Goal: Task Accomplishment & Management: Use online tool/utility

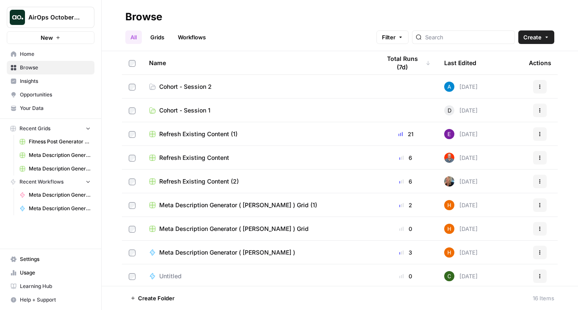
click at [30, 55] on span "Home" at bounding box center [55, 54] width 71 height 8
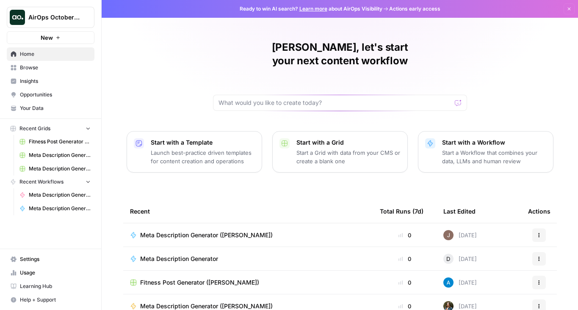
click at [56, 77] on span "Insights" at bounding box center [55, 81] width 71 height 8
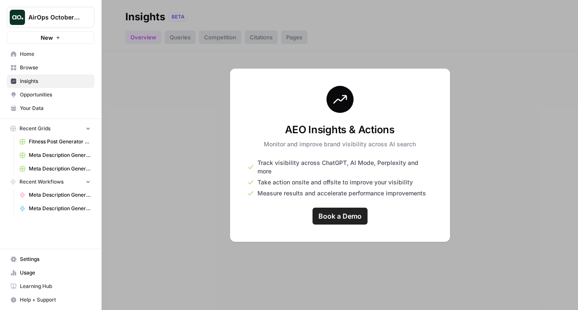
click at [49, 66] on span "Browse" at bounding box center [55, 68] width 71 height 8
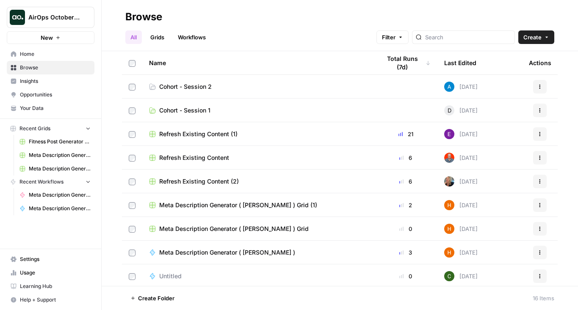
click at [190, 85] on span "Cohort - Session 2" at bounding box center [185, 87] width 52 height 8
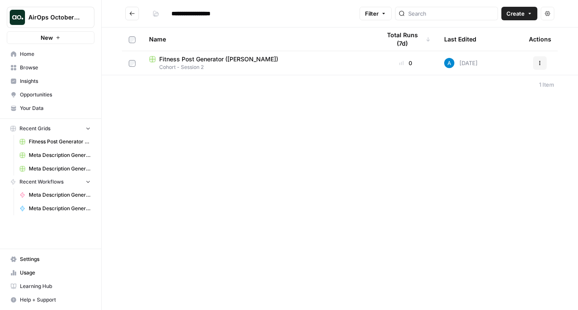
click at [59, 18] on span "AirOps October Cohort" at bounding box center [53, 17] width 51 height 8
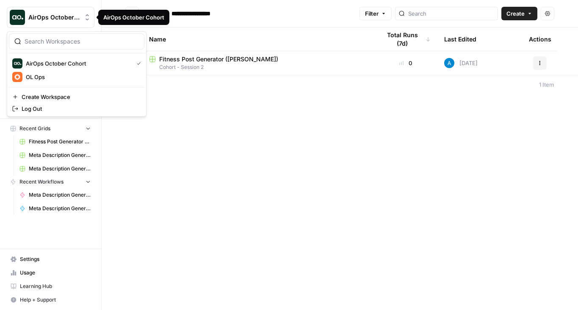
click at [188, 201] on div "**********" at bounding box center [340, 155] width 476 height 310
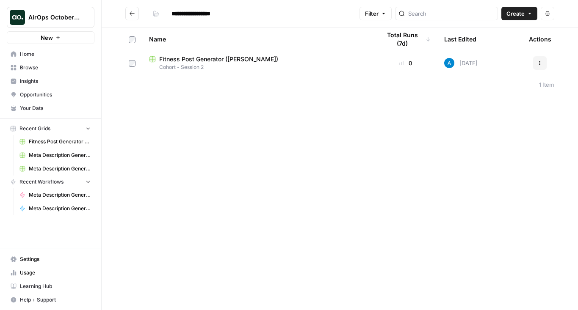
click at [30, 285] on span "Learning Hub" at bounding box center [55, 287] width 71 height 8
click at [29, 109] on span "Your Data" at bounding box center [55, 109] width 71 height 8
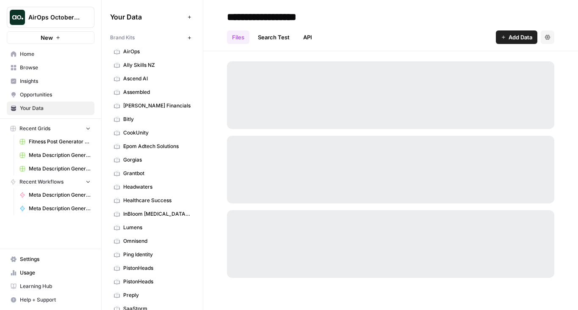
click at [146, 55] on span "AirOps" at bounding box center [156, 52] width 67 height 8
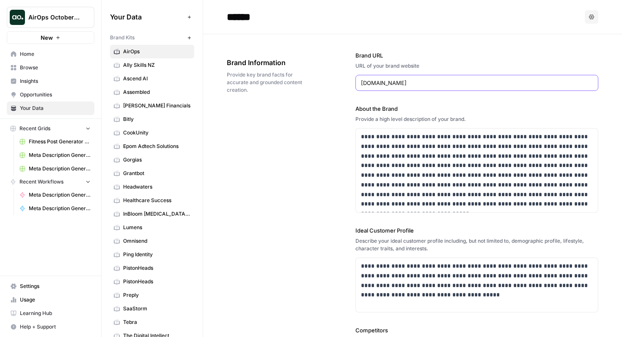
click at [384, 83] on input "airops.com" at bounding box center [477, 83] width 232 height 8
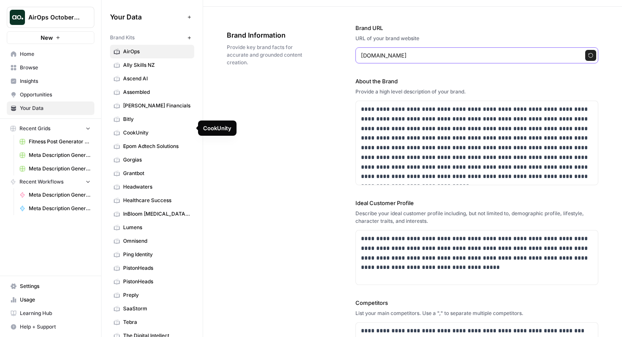
scroll to position [91, 0]
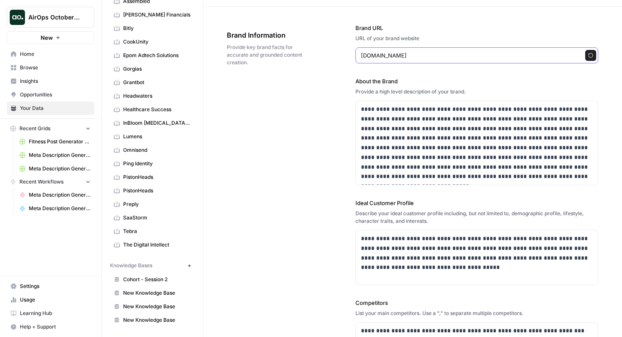
click at [403, 58] on input "orangelinedigital.com.au" at bounding box center [468, 55] width 215 height 8
type input "airops.com"
click at [342, 72] on div "**********" at bounding box center [413, 247] width 372 height 481
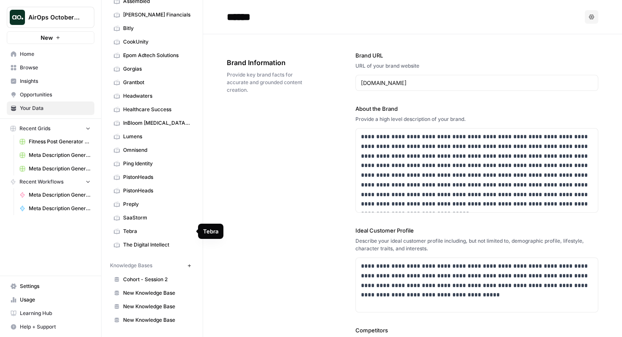
scroll to position [0, 0]
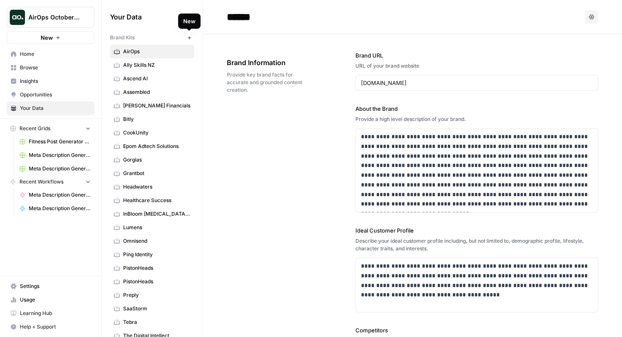
click at [190, 36] on icon "button" at bounding box center [189, 38] width 5 height 5
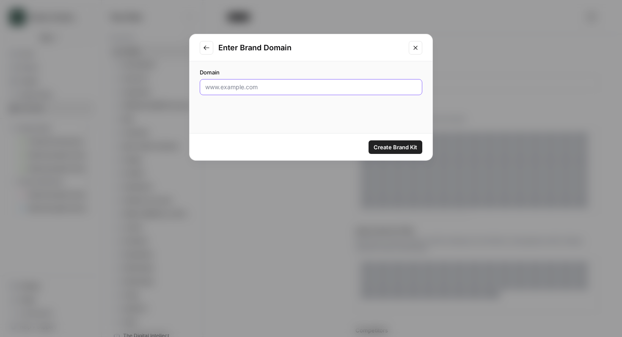
click at [261, 88] on input "Domain" at bounding box center [311, 87] width 212 height 8
type input "nearmap.com"
click at [391, 153] on button "Create Brand Kit" at bounding box center [396, 148] width 54 height 14
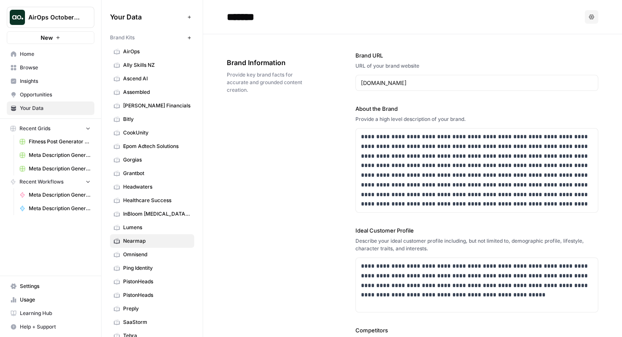
click at [73, 55] on span "Home" at bounding box center [55, 54] width 71 height 8
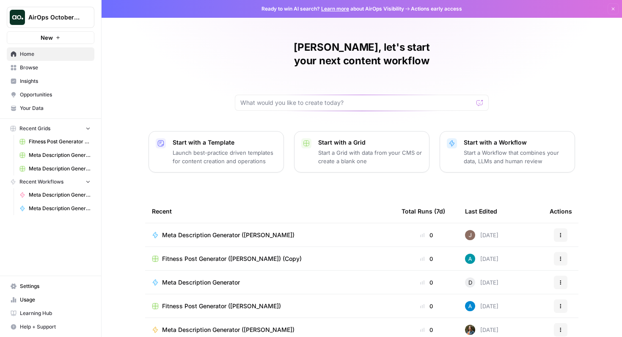
click at [49, 63] on link "Browse" at bounding box center [51, 68] width 88 height 14
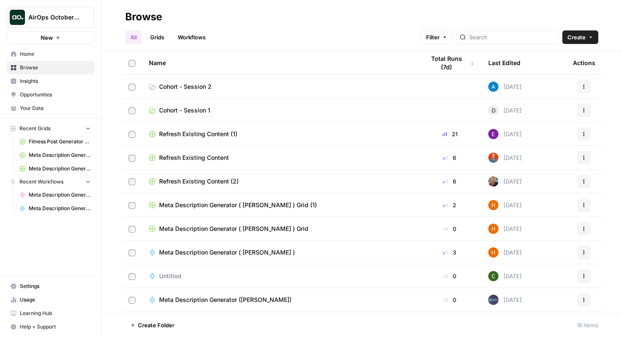
click at [174, 91] on span "Cohort - Session 2" at bounding box center [185, 87] width 52 height 8
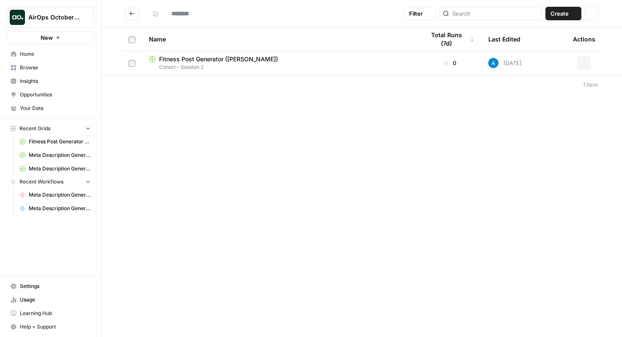
type input "**********"
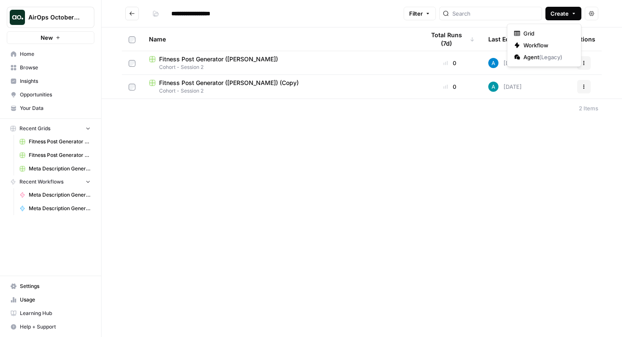
click at [557, 19] on button "Create" at bounding box center [564, 14] width 36 height 14
click at [540, 35] on span "Grid" at bounding box center [547, 33] width 47 height 8
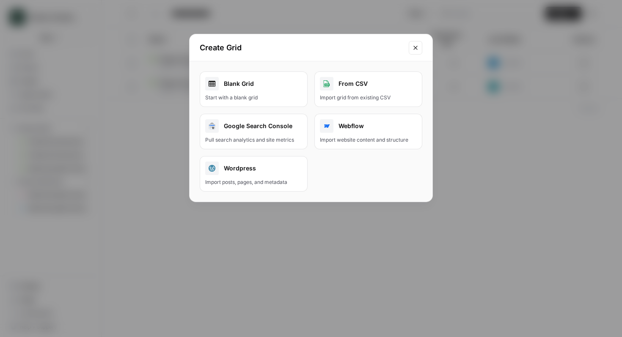
click at [343, 91] on button "From CSV Import grid from existing CSV" at bounding box center [368, 90] width 108 height 36
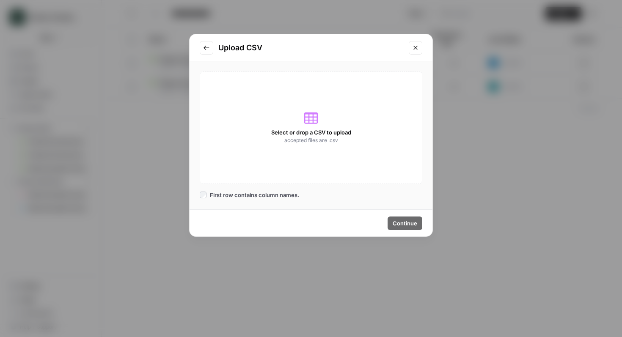
click at [310, 125] on div "Select or drop a CSV to upload accepted files are .csv" at bounding box center [311, 128] width 223 height 113
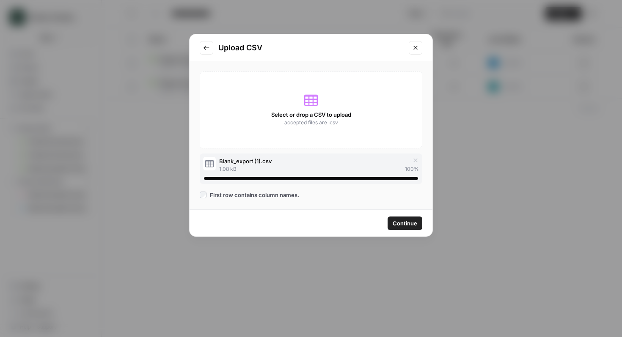
click at [408, 226] on span "Continue" at bounding box center [405, 223] width 25 height 8
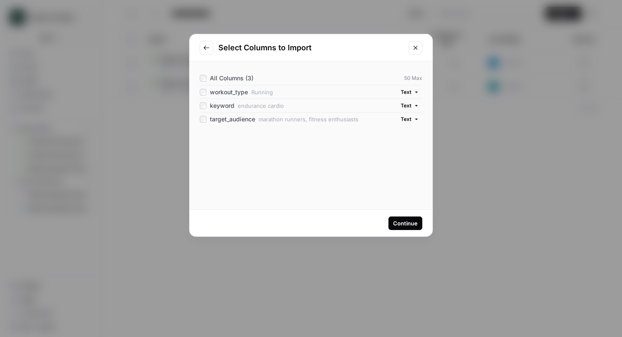
click at [408, 226] on div "Continue" at bounding box center [405, 223] width 25 height 8
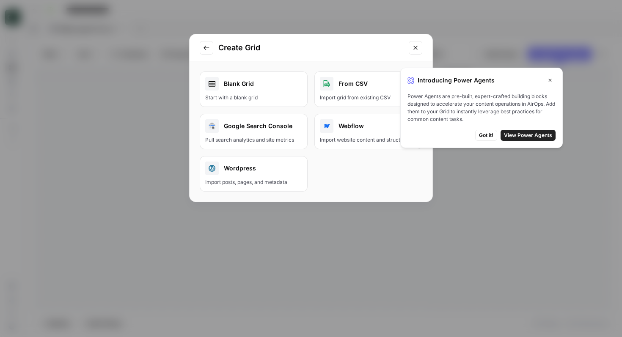
click at [417, 47] on icon "Close modal" at bounding box center [415, 47] width 7 height 7
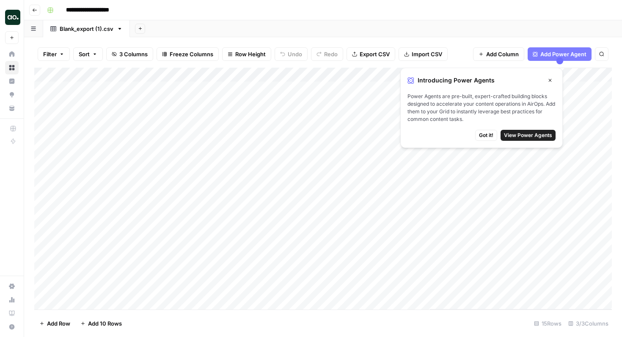
click at [504, 50] on span "Add Column" at bounding box center [502, 54] width 33 height 8
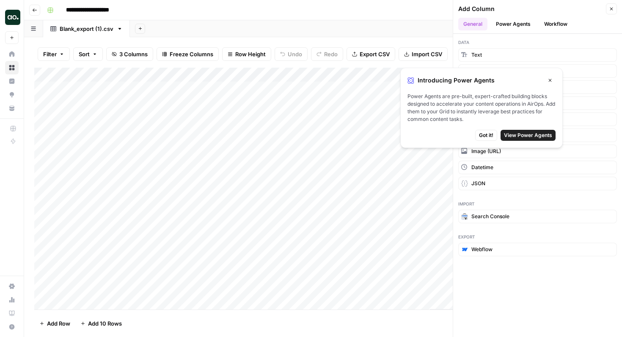
click at [550, 78] on icon "button" at bounding box center [550, 80] width 5 height 5
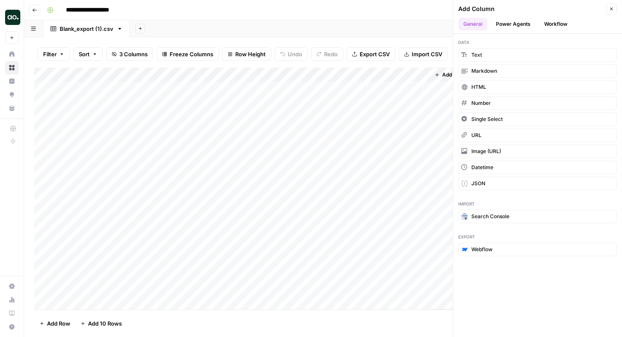
click at [557, 26] on button "Workflow" at bounding box center [555, 24] width 33 height 13
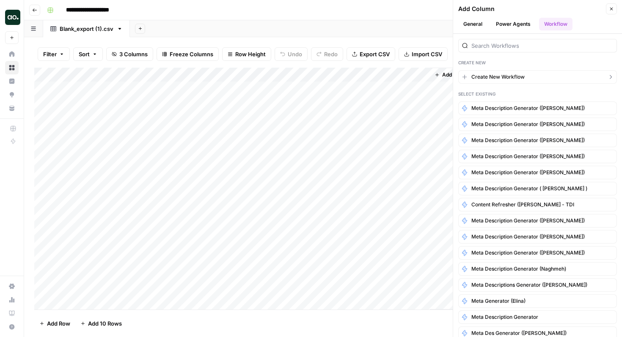
click at [537, 77] on button "Create New Workflow" at bounding box center [537, 77] width 159 height 14
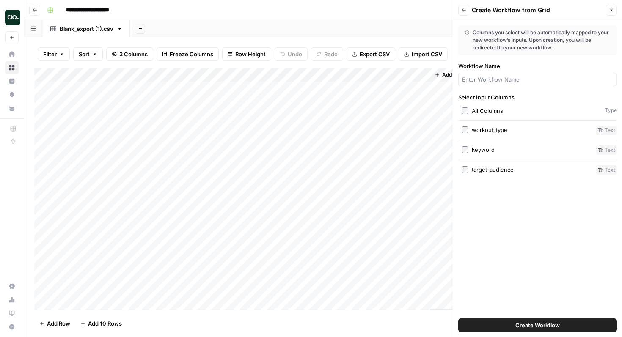
click at [483, 74] on div at bounding box center [537, 80] width 159 height 14
type input "fitness post generator"
click at [469, 110] on label "All Columns" at bounding box center [532, 111] width 140 height 8
click at [534, 310] on span "Create Workflow" at bounding box center [538, 325] width 44 height 8
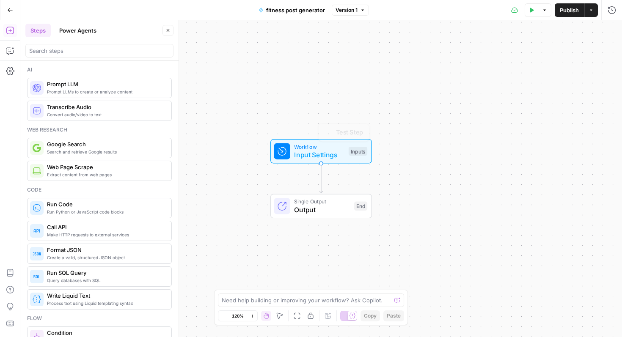
click at [306, 152] on span "Input Settings" at bounding box center [319, 155] width 50 height 10
click at [525, 163] on span "Add Field" at bounding box center [527, 162] width 25 height 8
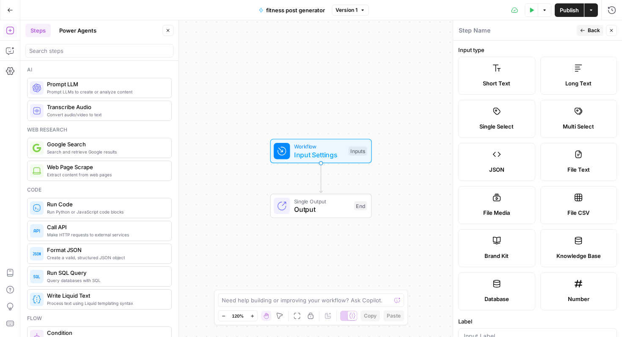
click at [513, 236] on label "Brand Kit" at bounding box center [496, 248] width 77 height 38
type input "Brand Kit"
type input "brand_kit"
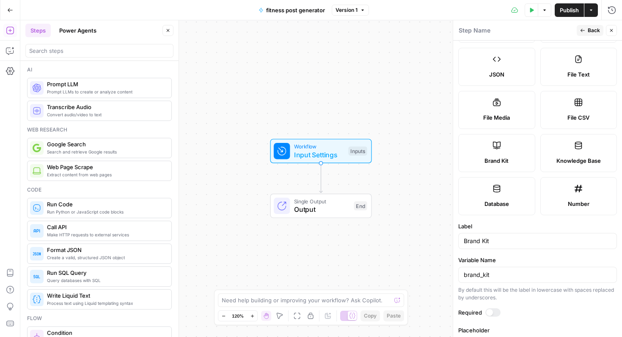
scroll to position [127, 0]
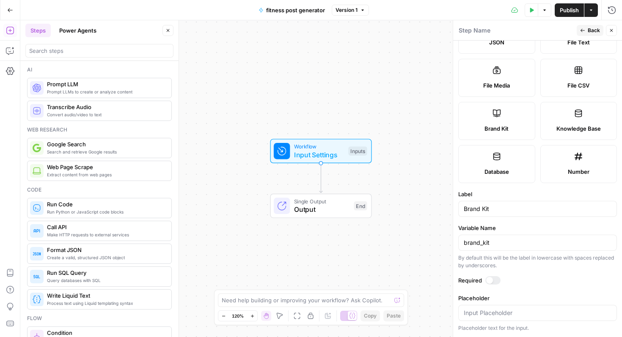
click at [489, 277] on div at bounding box center [492, 280] width 15 height 8
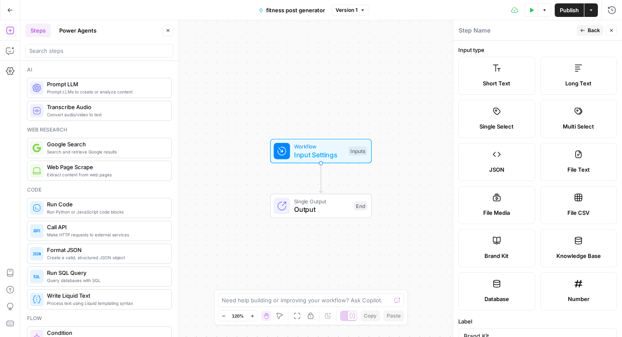
click at [577, 28] on button "Back" at bounding box center [590, 30] width 27 height 11
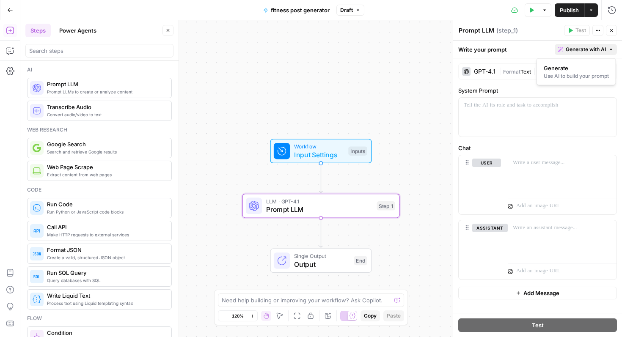
click at [577, 51] on span "Generate with AI" at bounding box center [586, 50] width 40 height 8
click at [574, 67] on span "Generate" at bounding box center [575, 68] width 62 height 8
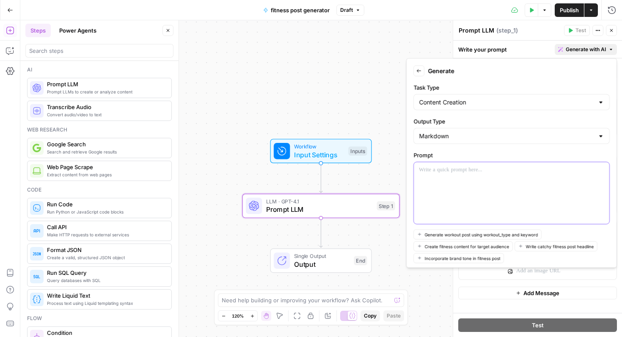
click at [471, 168] on p at bounding box center [511, 170] width 185 height 8
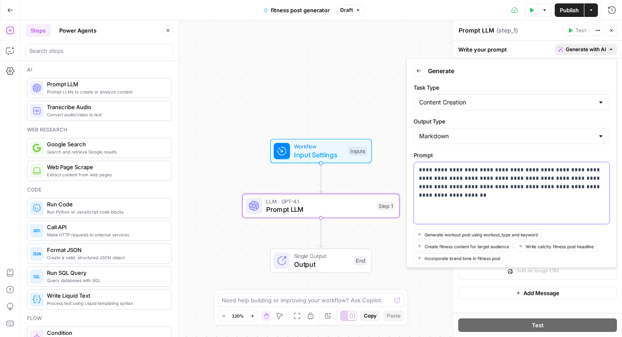
click at [457, 172] on p "**********" at bounding box center [511, 178] width 185 height 25
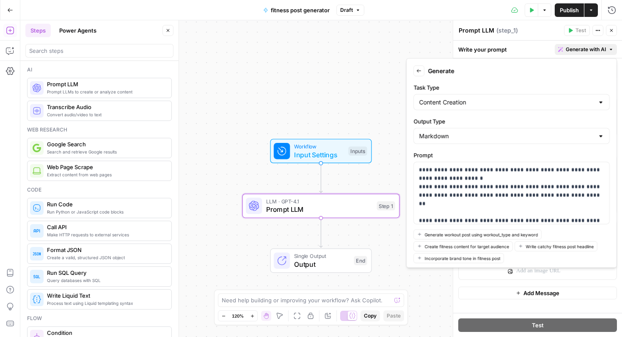
click at [422, 72] on button "Back" at bounding box center [419, 71] width 11 height 11
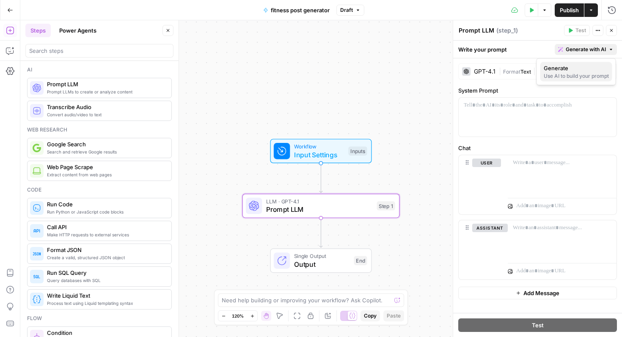
click at [567, 73] on div "Use AI to build your prompt" at bounding box center [576, 76] width 65 height 8
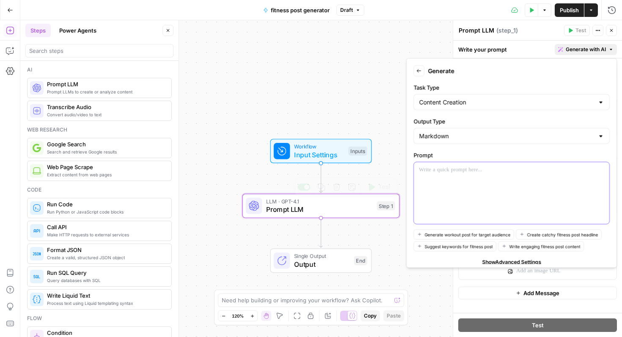
click at [472, 174] on p at bounding box center [511, 170] width 185 height 8
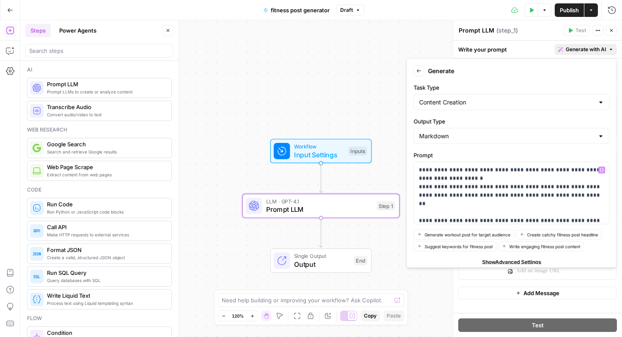
scroll to position [30, 0]
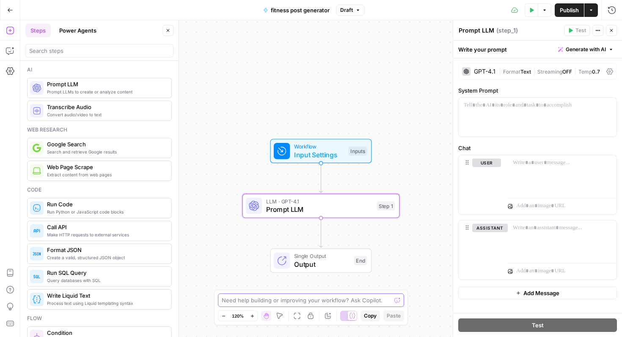
click at [285, 302] on textarea at bounding box center [306, 300] width 169 height 8
click at [490, 119] on div at bounding box center [538, 117] width 158 height 39
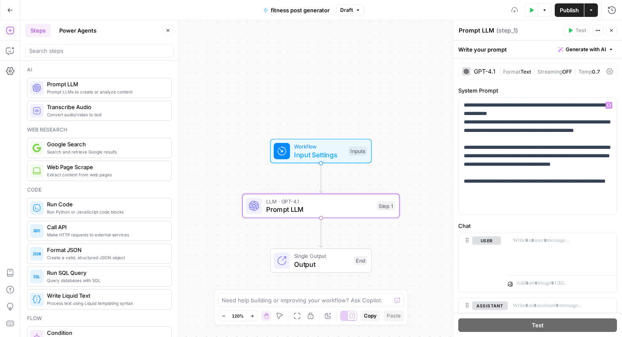
click at [492, 222] on label "Chat" at bounding box center [537, 226] width 159 height 8
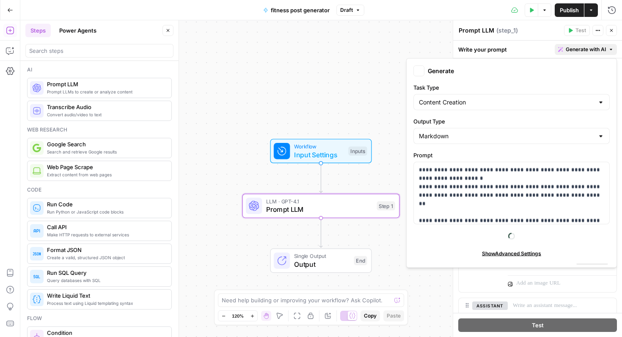
click at [577, 51] on span "Generate with AI" at bounding box center [586, 50] width 40 height 8
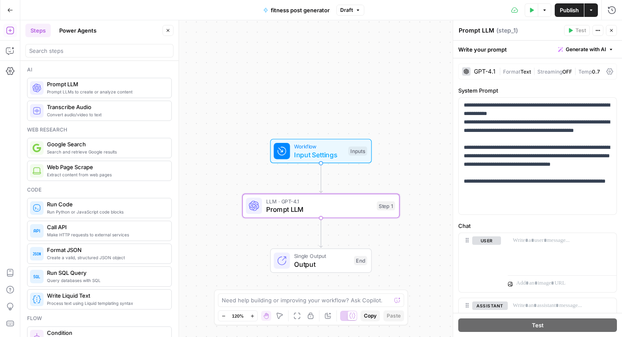
click at [485, 290] on div "user Delete" at bounding box center [480, 262] width 42 height 59
click at [494, 303] on button "assistant" at bounding box center [490, 306] width 36 height 8
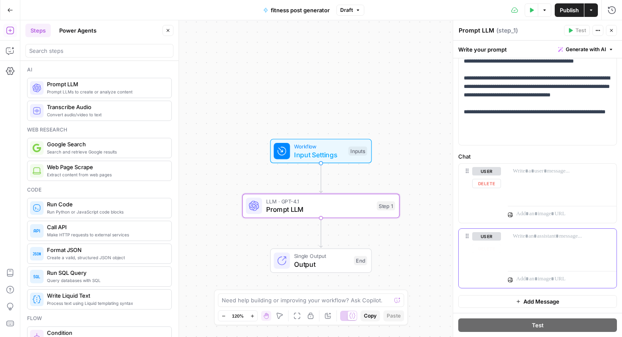
click at [490, 235] on button "user" at bounding box center [486, 236] width 29 height 8
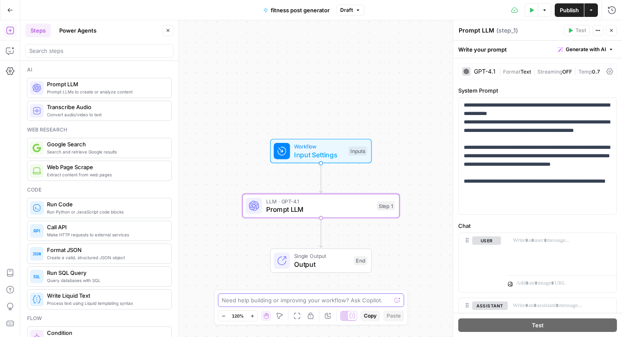
click at [281, 298] on textarea at bounding box center [306, 300] width 169 height 8
paste textarea "Create a prompt that writes a compelling social media caption for a fitness pos…"
type textarea "Create a prompt that writes a compelling social media caption for a fitness pos…"
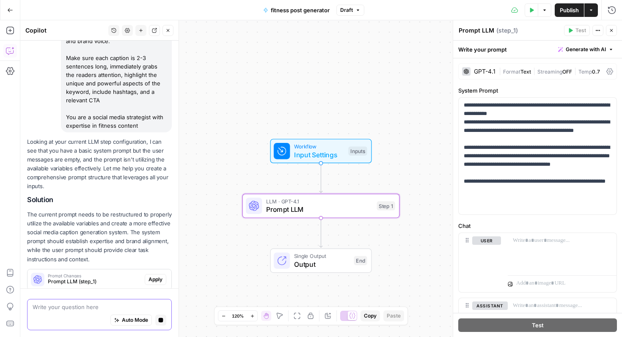
scroll to position [149, 0]
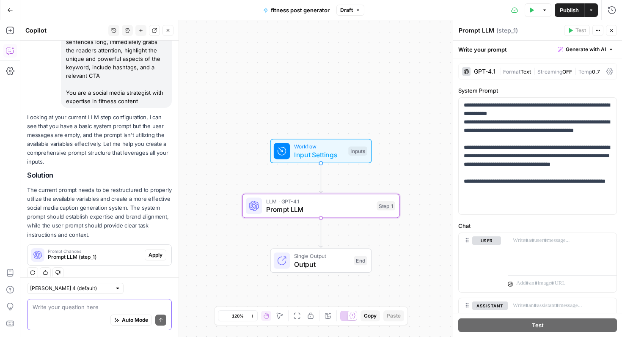
click at [72, 310] on textarea at bounding box center [100, 307] width 134 height 8
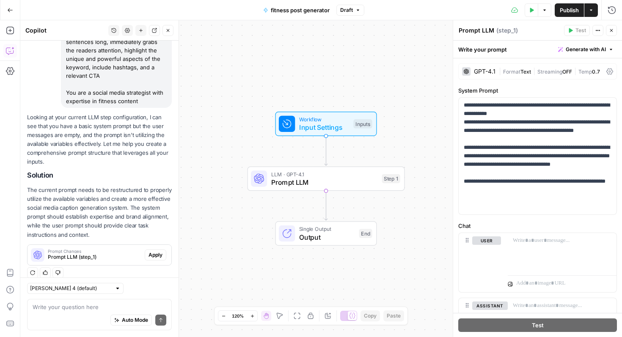
click at [570, 8] on span "Publish" at bounding box center [569, 10] width 19 height 8
click at [447, 105] on div "Workflow Input Settings Inputs LLM · GPT-4.1 Prompt LLM Step 1 Single Output Ou…" at bounding box center [321, 178] width 602 height 317
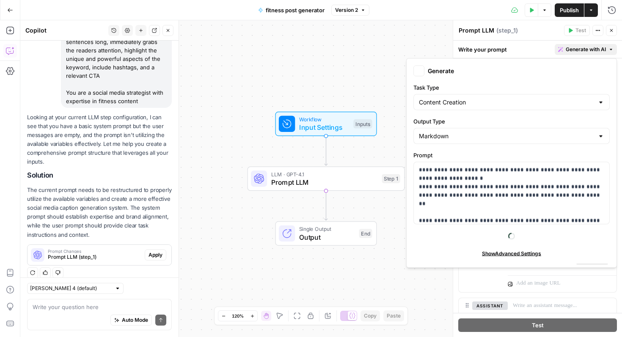
click at [566, 50] on span "Generate with AI" at bounding box center [586, 50] width 40 height 8
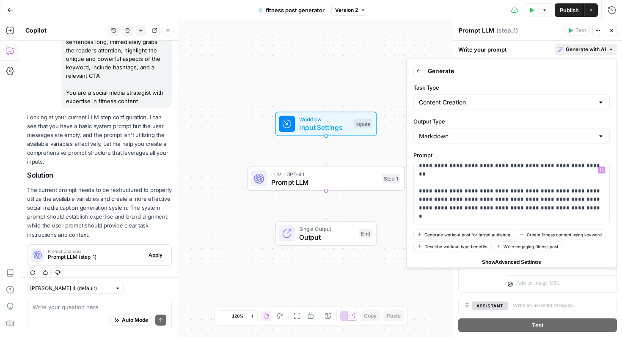
scroll to position [7, 0]
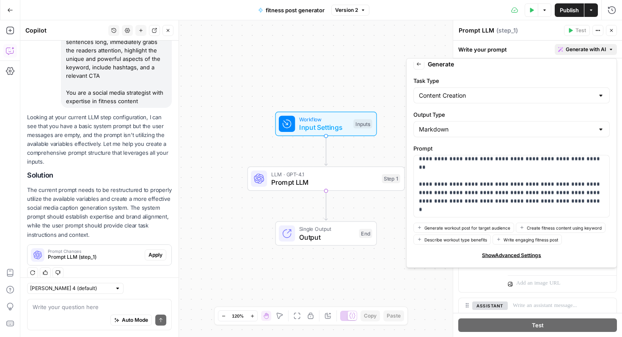
click at [494, 54] on div "Write your prompt Generate with AI" at bounding box center [537, 49] width 169 height 17
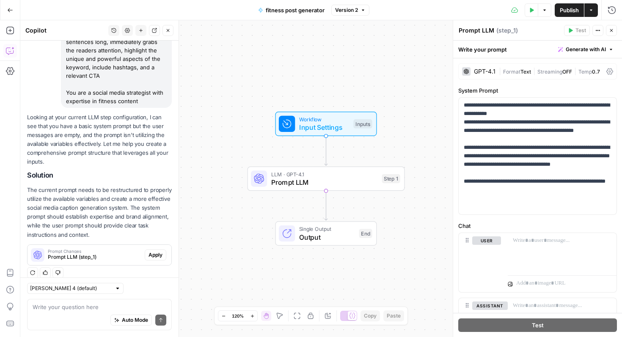
scroll to position [69, 0]
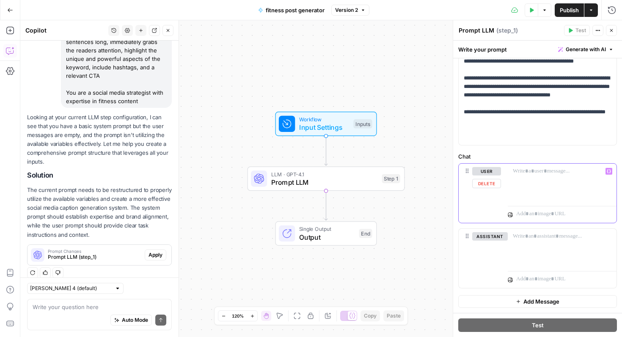
click at [557, 182] on div at bounding box center [562, 183] width 109 height 39
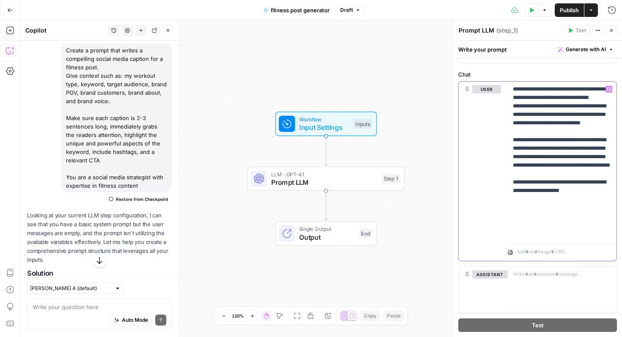
scroll to position [163, 0]
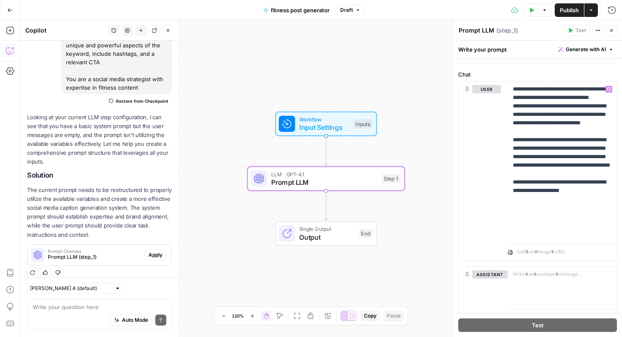
click at [120, 254] on span "Prompt LLM (step_1)" at bounding box center [95, 258] width 94 height 8
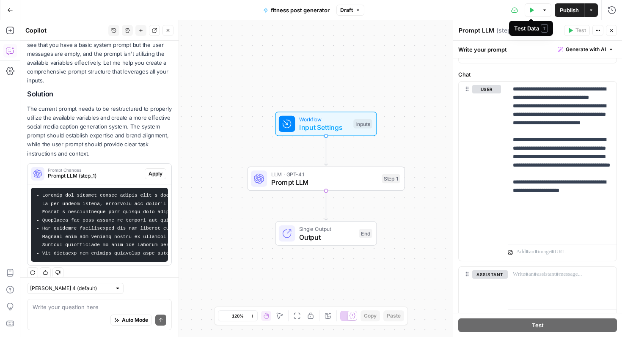
click at [532, 10] on icon "button" at bounding box center [532, 10] width 4 height 5
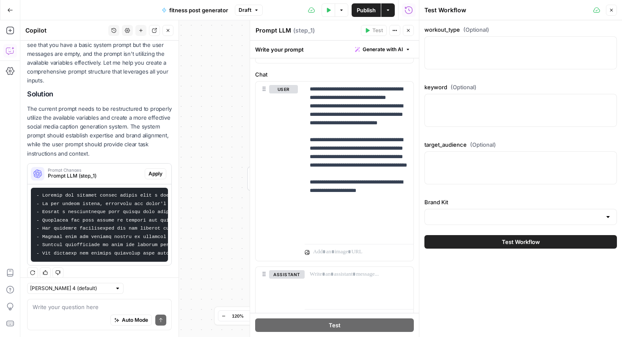
click at [463, 55] on div at bounding box center [521, 52] width 193 height 33
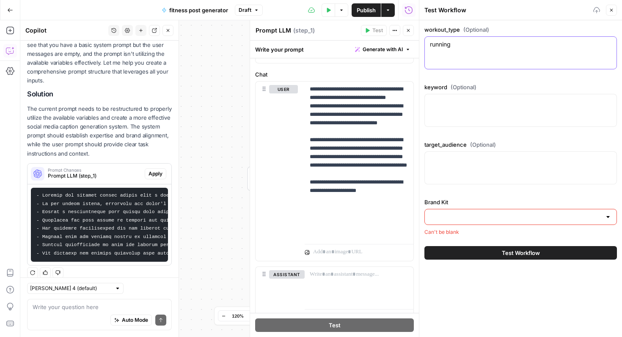
type textarea "running"
click at [445, 105] on textarea "keyword (Optional)" at bounding box center [521, 102] width 182 height 8
type textarea "endurance cardio"
click at [437, 163] on textarea "target_audience (Optional)" at bounding box center [521, 159] width 182 height 8
type textarea "marathon runners, fitness enthusiasts"
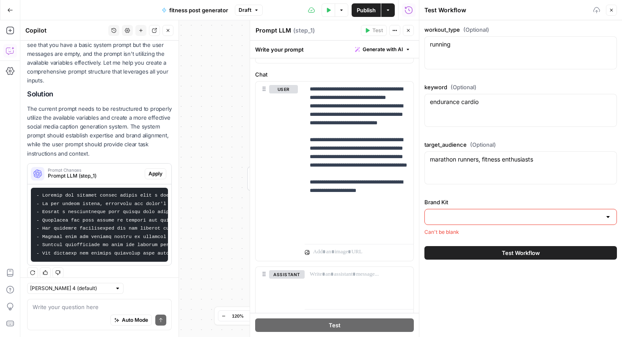
click at [441, 221] on input "Brand Kit" at bounding box center [515, 217] width 171 height 8
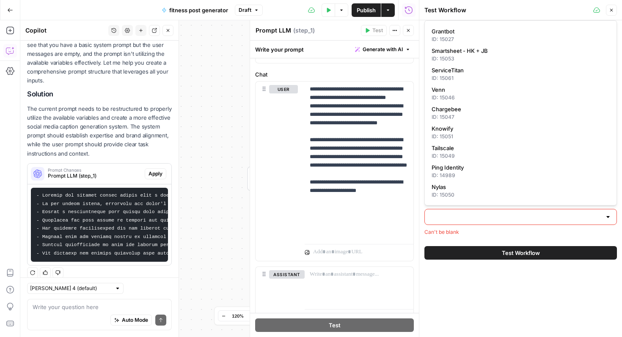
scroll to position [452, 0]
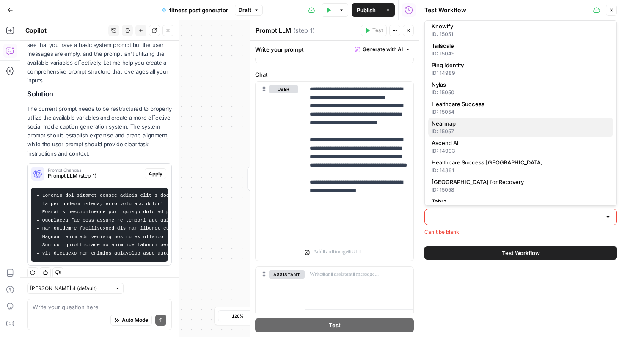
click at [461, 130] on div "ID: 15057" at bounding box center [521, 132] width 178 height 8
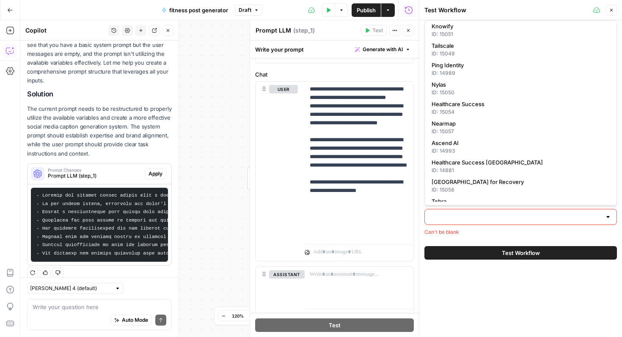
type input "Nearmap"
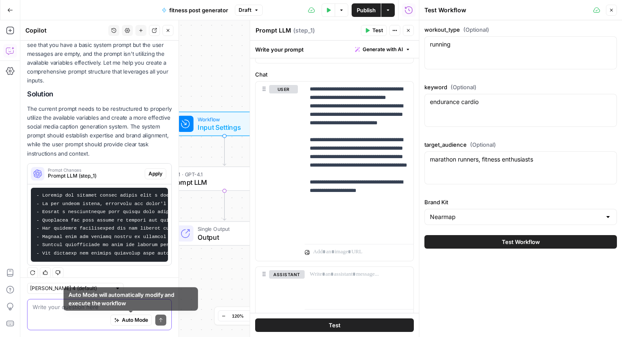
click at [136, 310] on span "Auto Mode" at bounding box center [135, 321] width 26 height 8
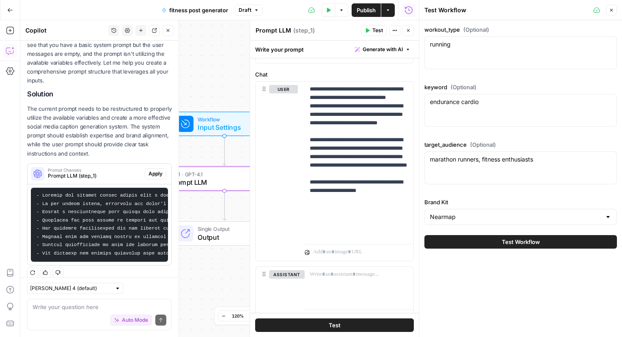
click at [111, 226] on code at bounding box center [456, 224] width 840 height 63
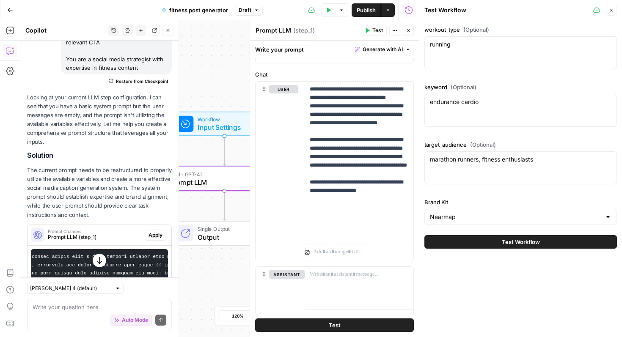
scroll to position [201, 0]
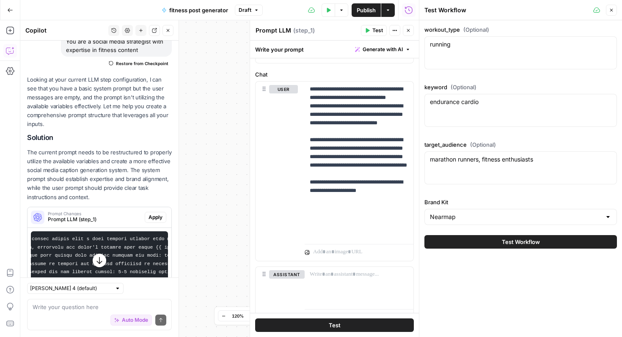
click at [577, 13] on button "Close" at bounding box center [611, 10] width 11 height 11
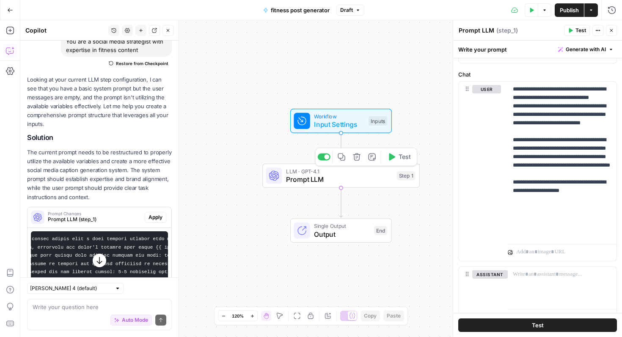
click at [354, 175] on span "Prompt LLM" at bounding box center [339, 179] width 107 height 10
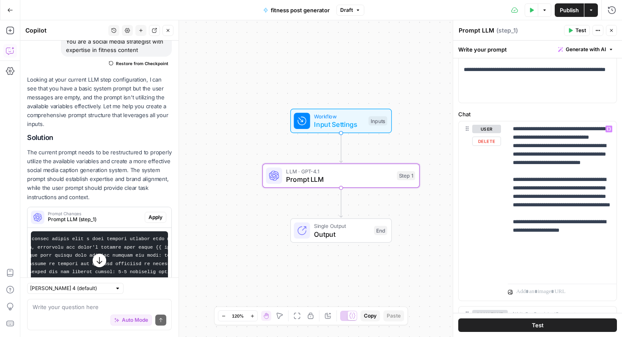
scroll to position [101, 0]
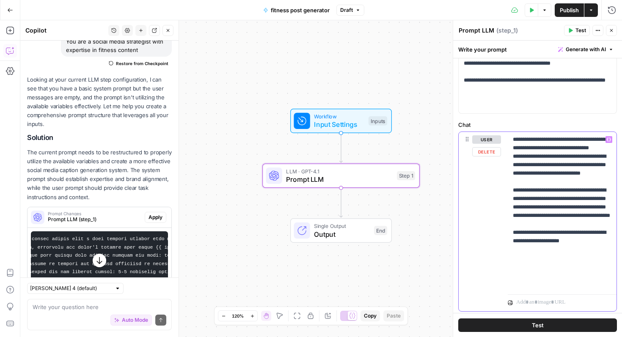
drag, startPoint x: 514, startPoint y: 165, endPoint x: 545, endPoint y: 305, distance: 143.1
click at [545, 305] on div "**********" at bounding box center [562, 221] width 109 height 179
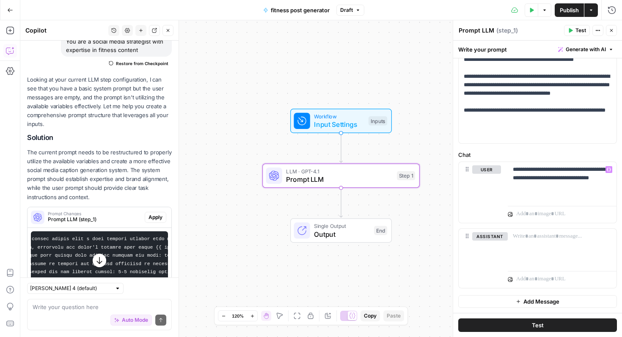
click at [577, 30] on icon "button" at bounding box center [598, 30] width 5 height 5
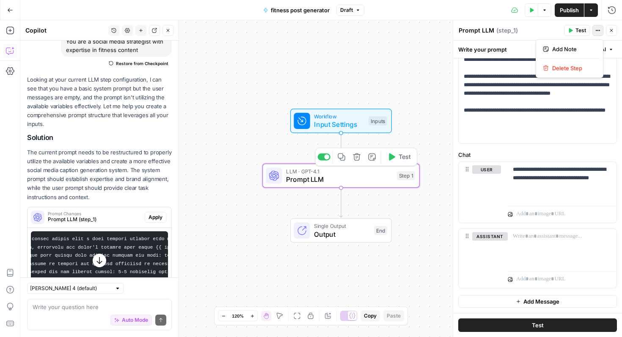
click at [384, 174] on span "LLM · GPT-4.1" at bounding box center [339, 171] width 107 height 8
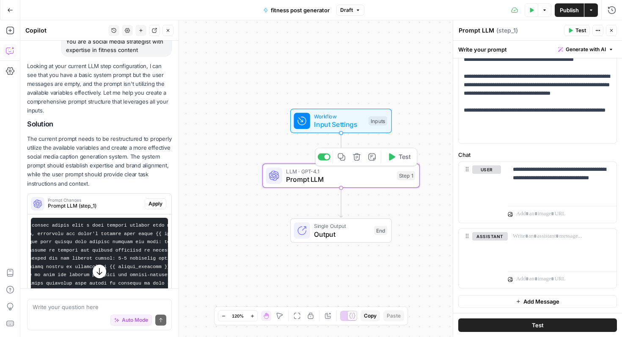
click at [393, 159] on icon "button" at bounding box center [391, 157] width 8 height 8
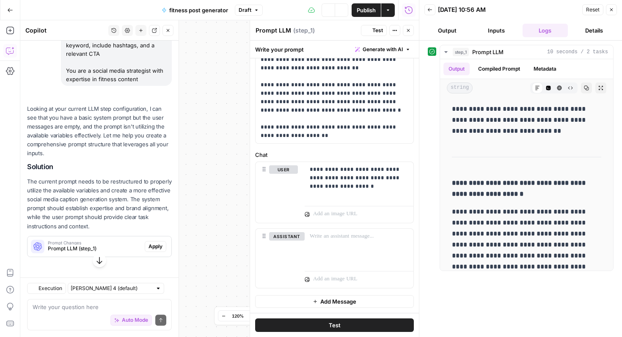
scroll to position [163, 0]
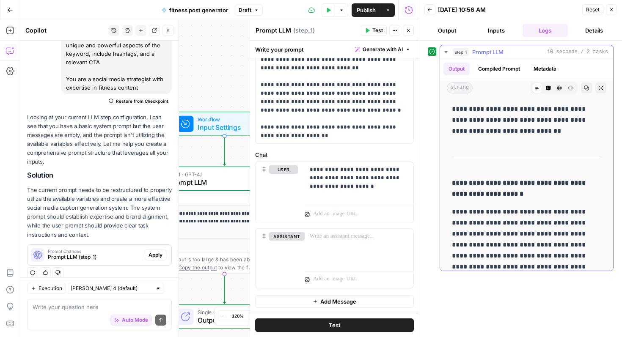
click at [497, 69] on button "Compiled Prompt" at bounding box center [499, 69] width 52 height 13
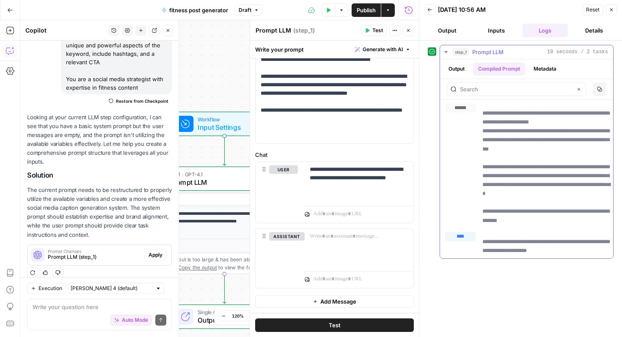
click at [459, 65] on button "Output" at bounding box center [457, 69] width 26 height 13
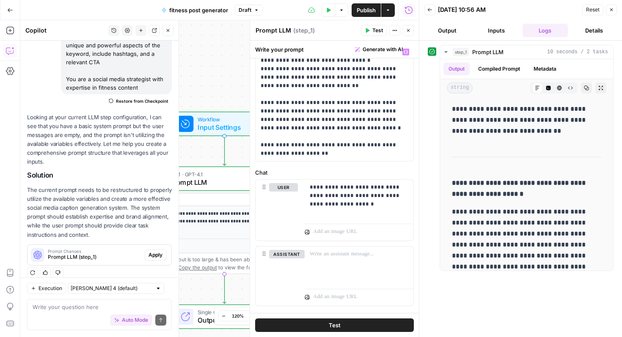
scroll to position [0, 0]
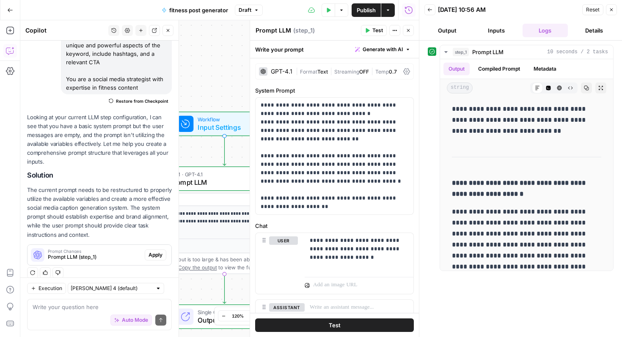
click at [390, 51] on span "Generate with AI" at bounding box center [383, 50] width 40 height 8
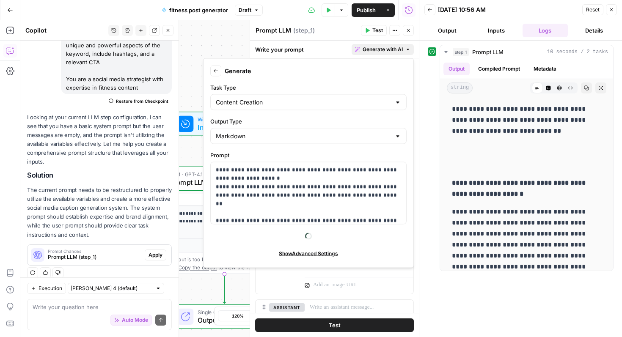
click at [304, 256] on span "Show Advanced Settings" at bounding box center [308, 254] width 59 height 8
click at [309, 252] on span "Hide Advanced Settings" at bounding box center [308, 254] width 57 height 8
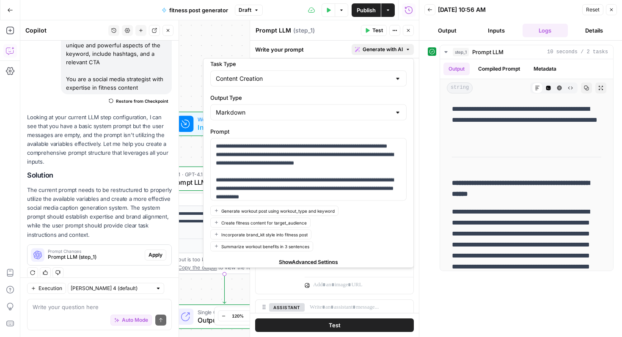
scroll to position [49, 0]
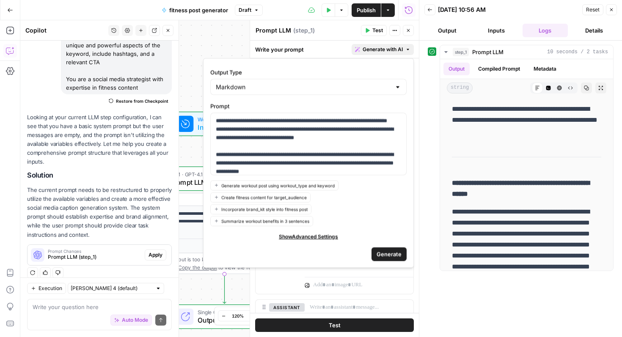
click at [324, 237] on span "Show Advanced Settings" at bounding box center [308, 237] width 59 height 8
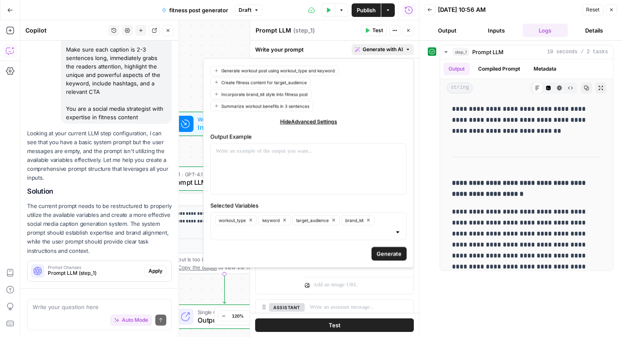
scroll to position [125, 0]
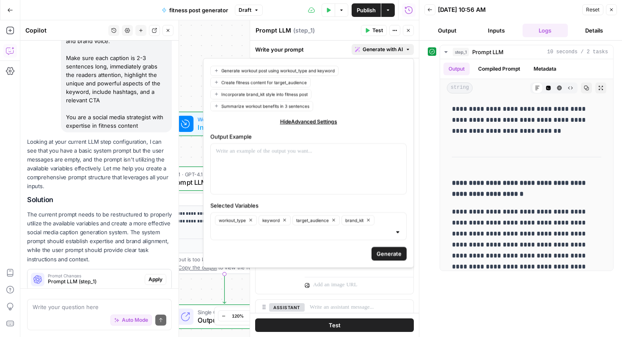
click at [385, 253] on span "Generate" at bounding box center [389, 254] width 25 height 8
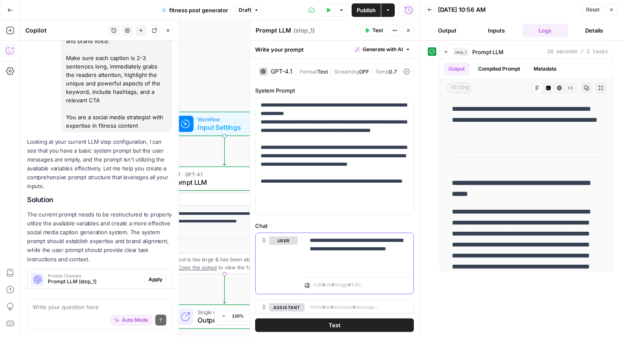
click at [385, 253] on p "**********" at bounding box center [359, 254] width 99 height 34
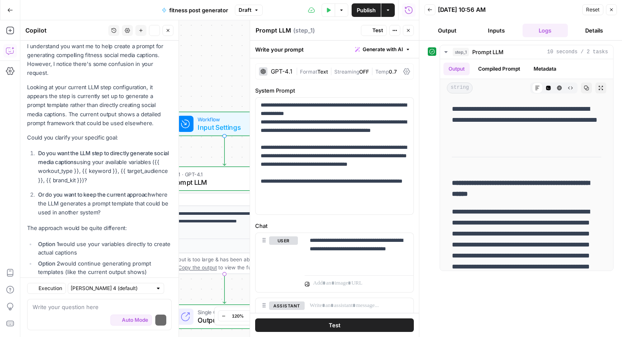
scroll to position [658, 0]
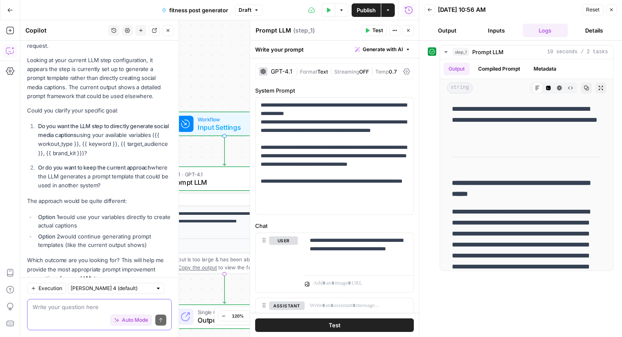
click at [64, 310] on textarea at bounding box center [100, 307] width 134 height 8
type textarea "option 1"
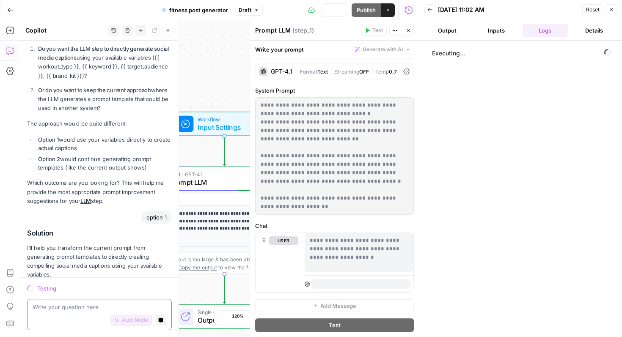
scroll to position [788, 0]
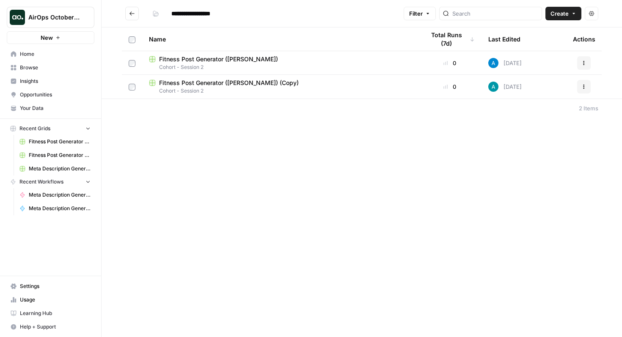
click at [42, 108] on span "Your Data" at bounding box center [55, 109] width 71 height 8
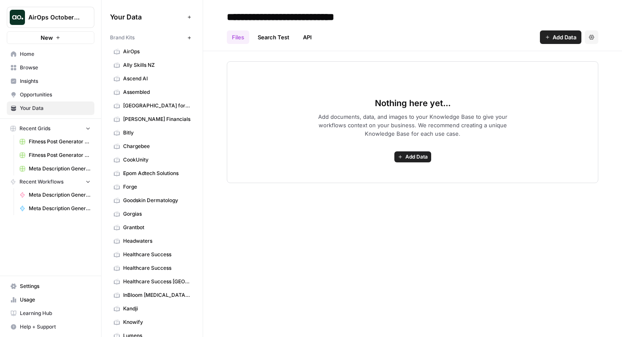
scroll to position [335, 0]
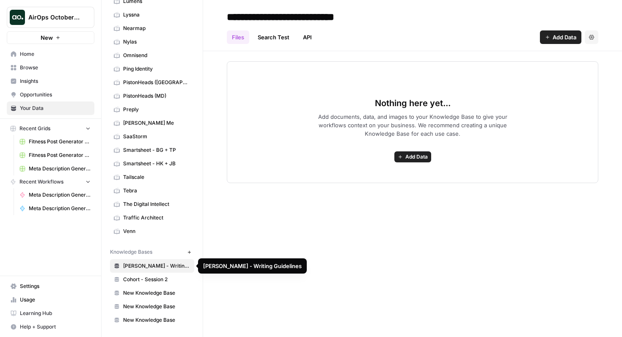
click at [168, 276] on span "Cohort - Session 2" at bounding box center [156, 280] width 67 height 8
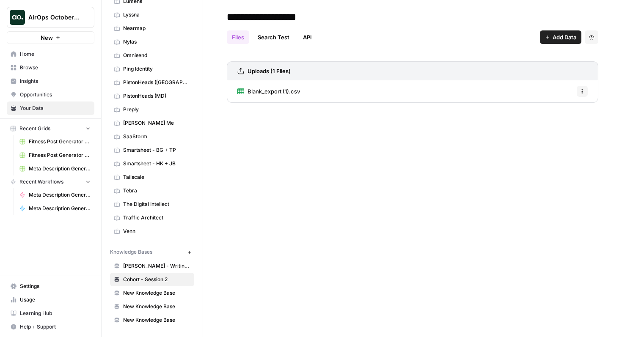
click at [284, 42] on link "Search Test" at bounding box center [274, 37] width 42 height 14
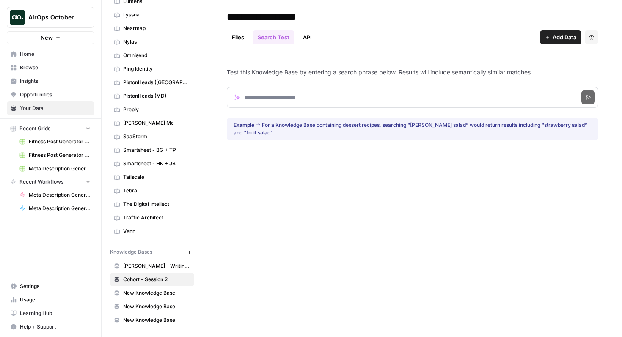
click at [302, 37] on link "API" at bounding box center [307, 37] width 19 height 14
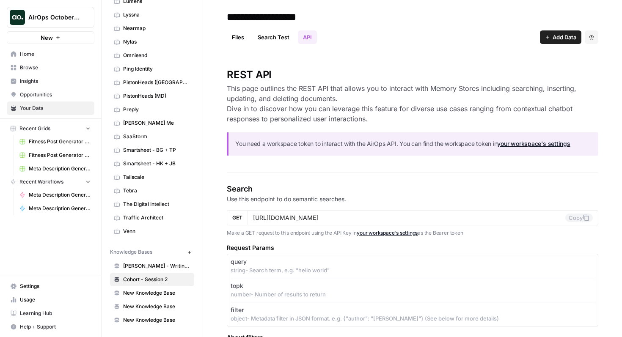
click at [245, 33] on link "Files" at bounding box center [238, 37] width 22 height 14
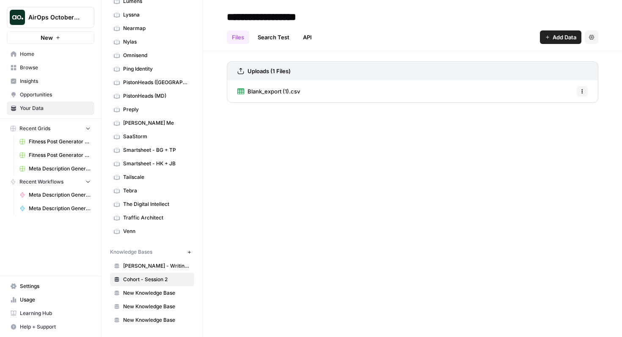
click at [291, 91] on span "Blank_export (1).csv" at bounding box center [274, 91] width 52 height 8
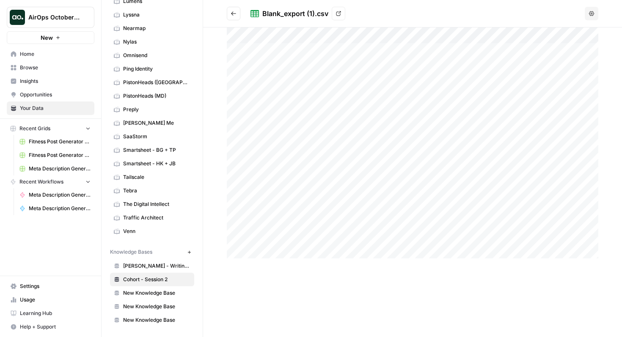
click at [341, 8] on link "View" at bounding box center [339, 14] width 14 height 14
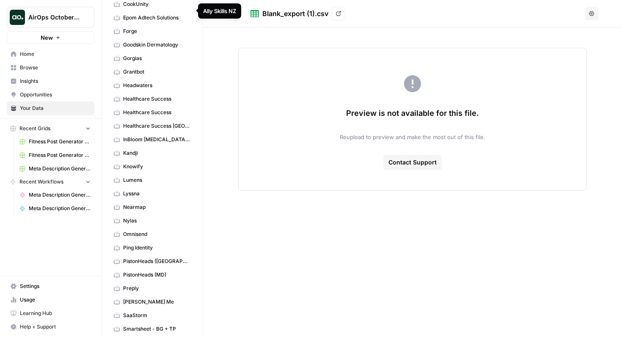
scroll to position [335, 0]
